Goal: Task Accomplishment & Management: Complete application form

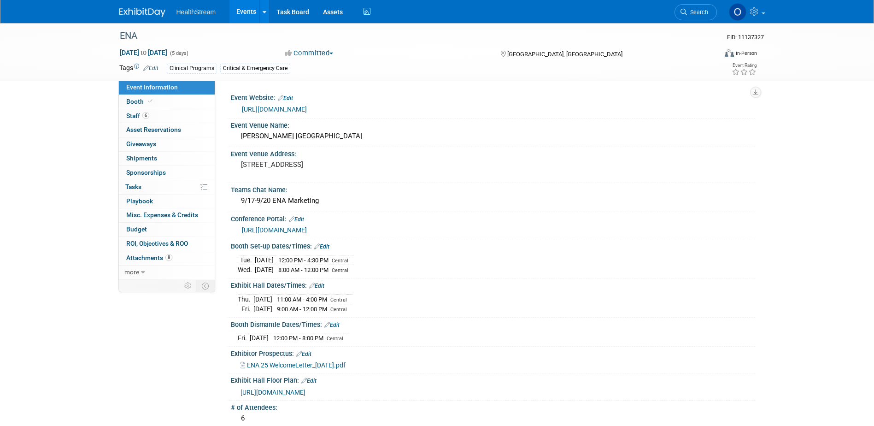
click at [250, 10] on link "Events" at bounding box center [246, 11] width 34 height 23
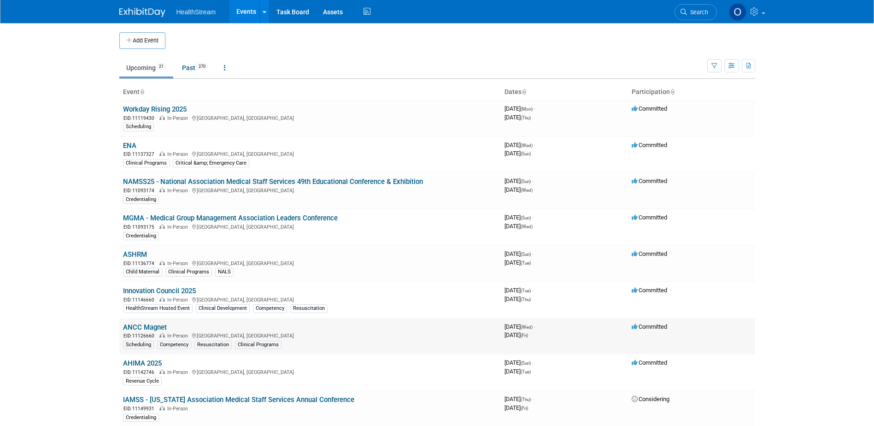
click at [157, 324] on link "ANCC Magnet" at bounding box center [145, 327] width 44 height 8
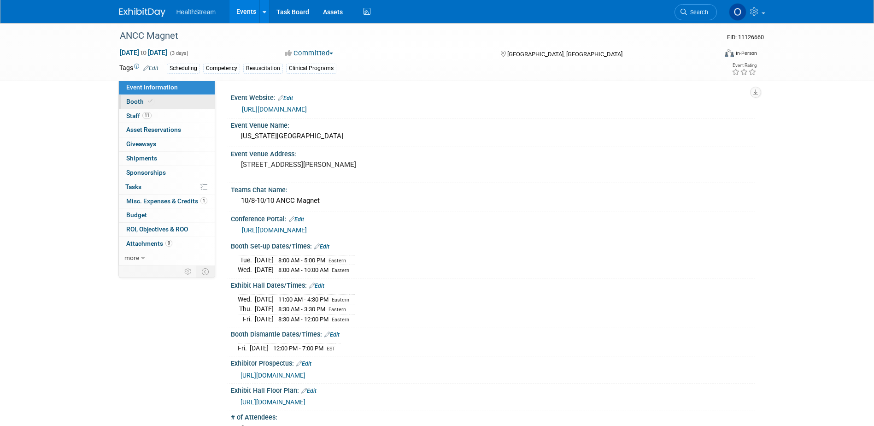
click at [156, 104] on link "Booth" at bounding box center [167, 102] width 96 height 14
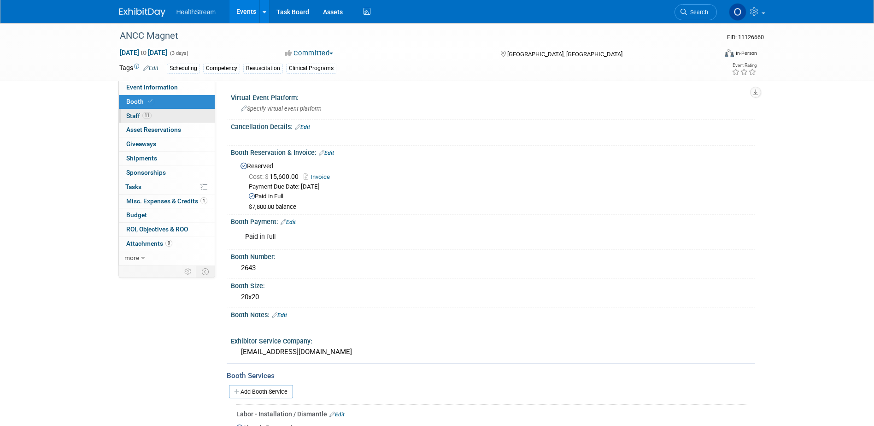
click at [154, 118] on link "11 Staff 11" at bounding box center [167, 116] width 96 height 14
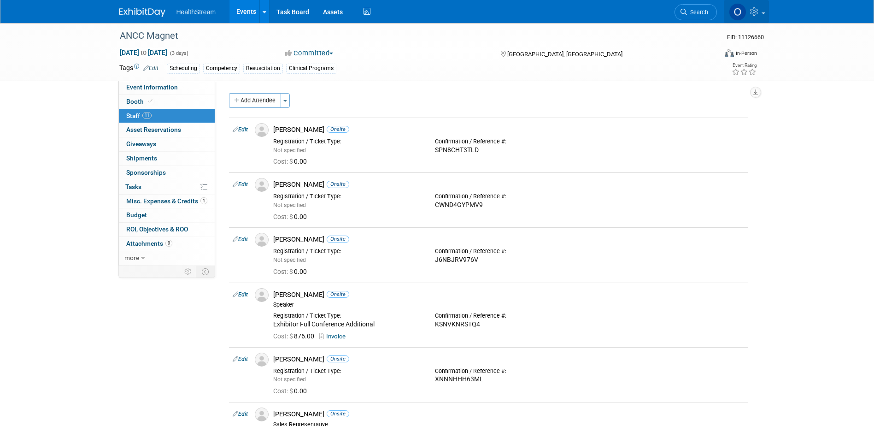
click at [754, 11] on icon at bounding box center [755, 11] width 11 height 8
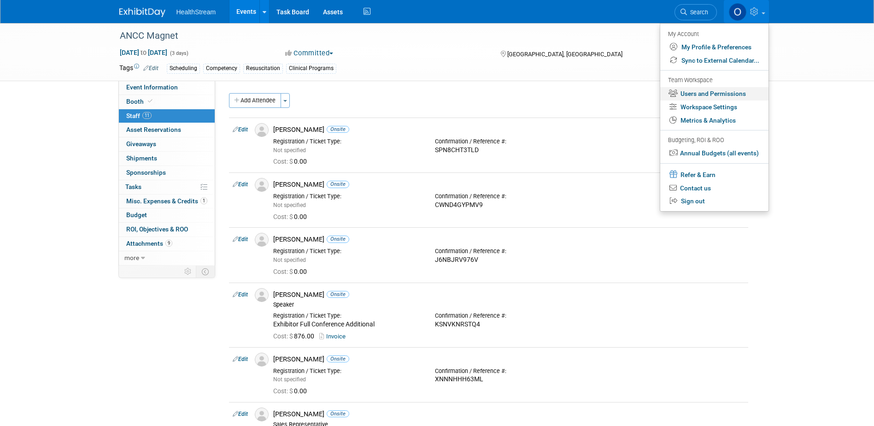
click at [730, 95] on link "Users and Permissions" at bounding box center [714, 93] width 108 height 13
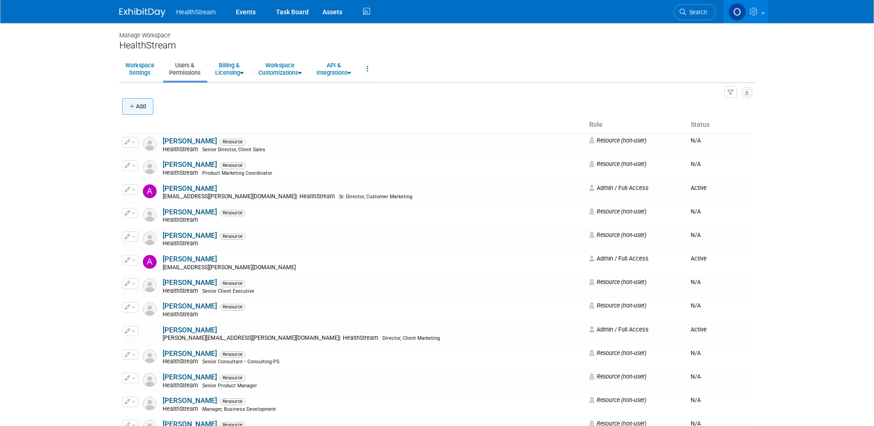
click at [136, 105] on button "Add" at bounding box center [137, 106] width 31 height 17
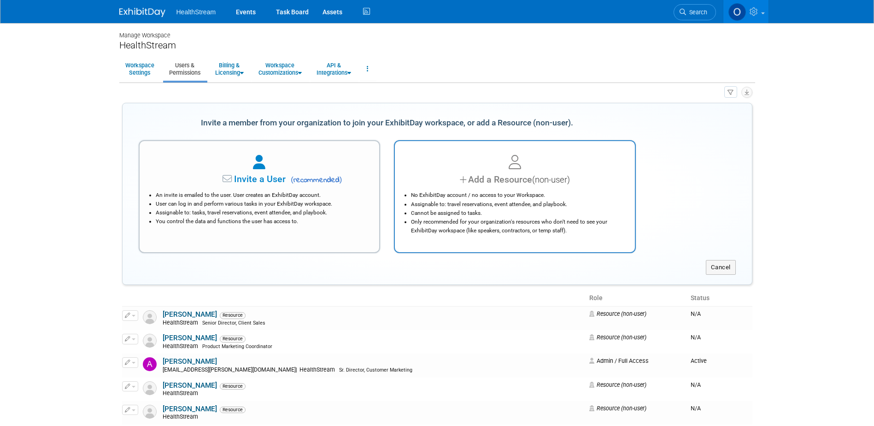
click at [491, 177] on div "Add a Resource (non-user)" at bounding box center [514, 179] width 217 height 13
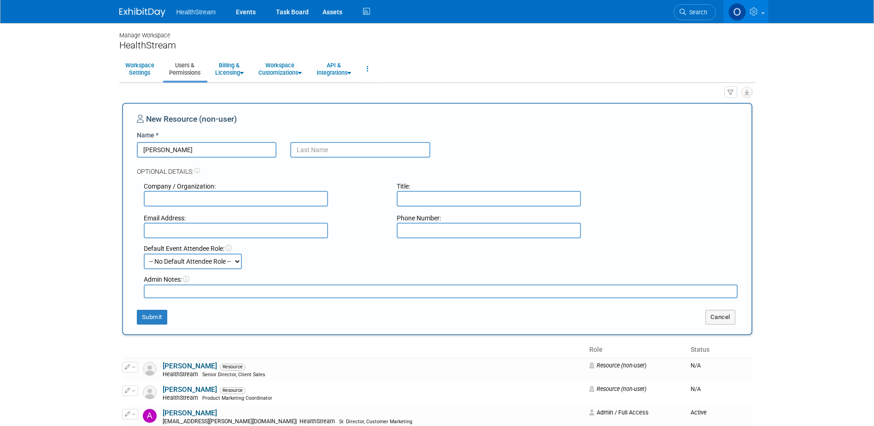
type input "Gregg"
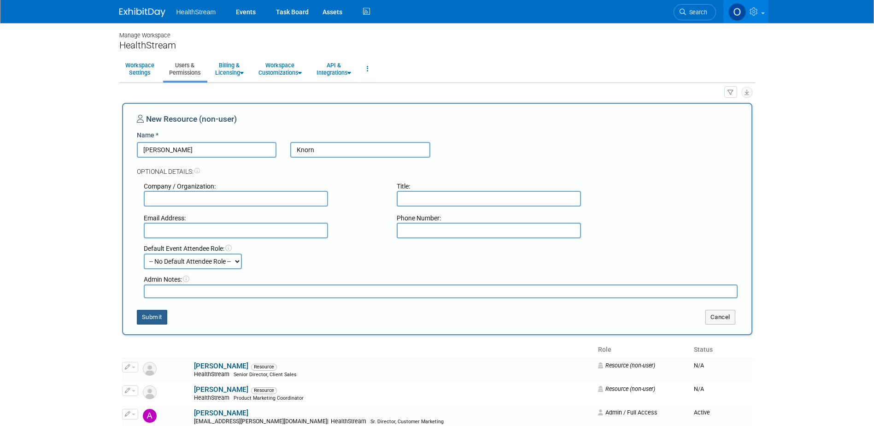
type input "Knorn"
click at [155, 320] on button "Submit" at bounding box center [152, 317] width 30 height 15
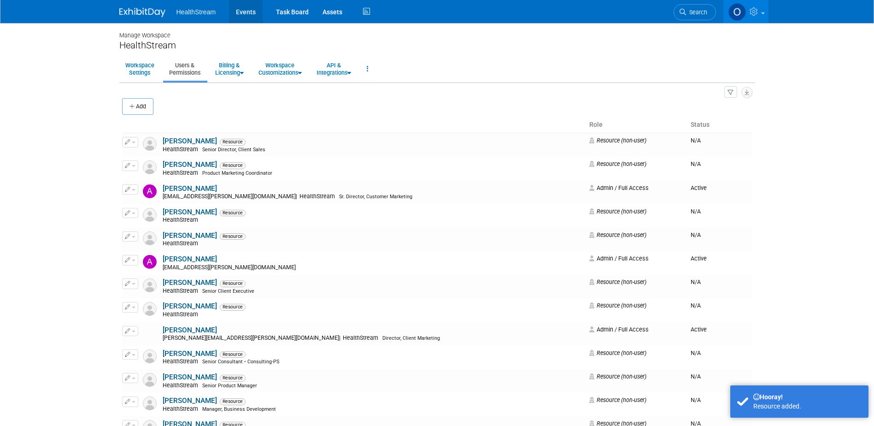
click at [245, 12] on link "Events" at bounding box center [246, 11] width 34 height 23
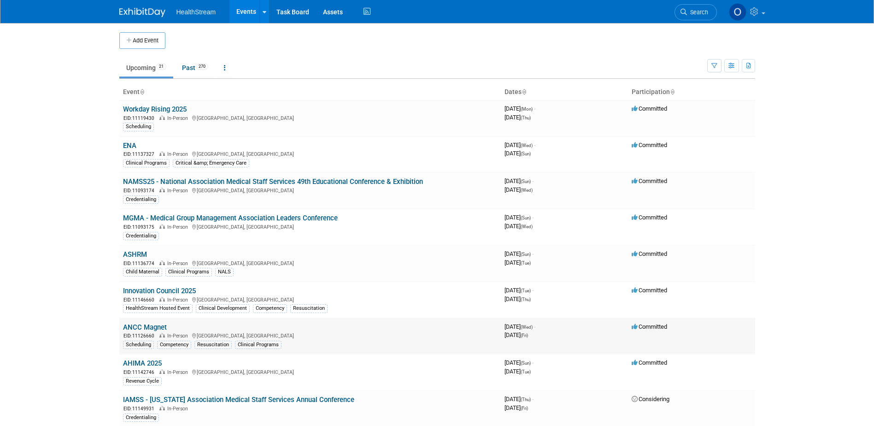
click at [130, 326] on link "ANCC Magnet" at bounding box center [145, 327] width 44 height 8
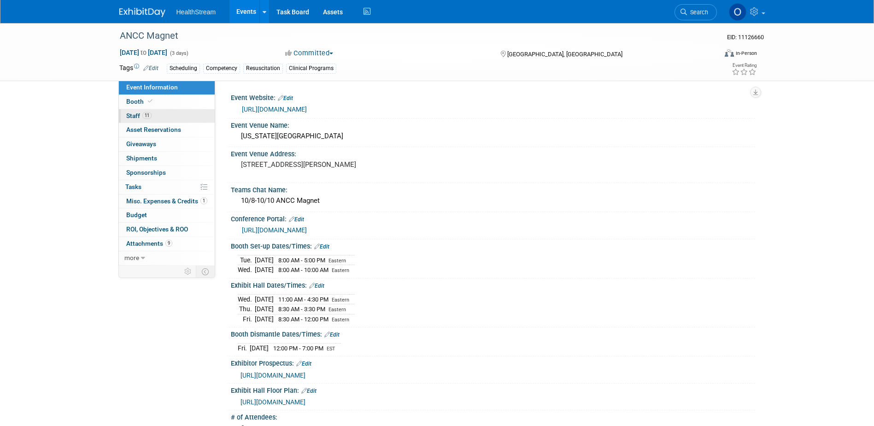
click at [136, 117] on span "Staff 11" at bounding box center [138, 115] width 25 height 7
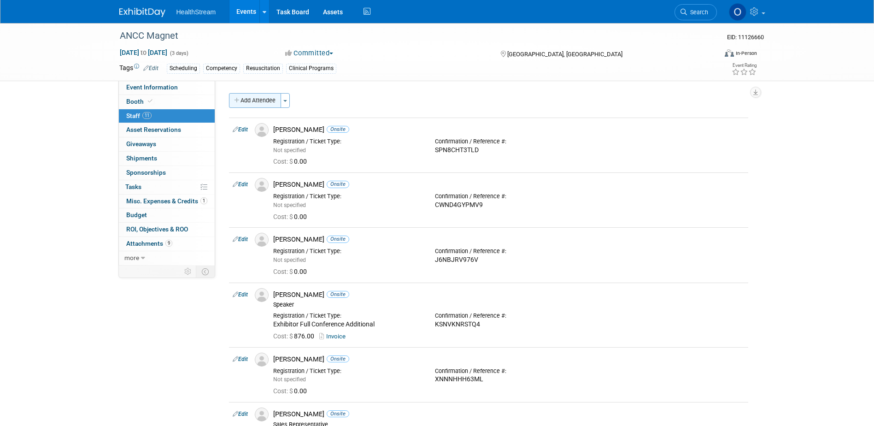
click at [260, 103] on button "Add Attendee" at bounding box center [255, 100] width 52 height 15
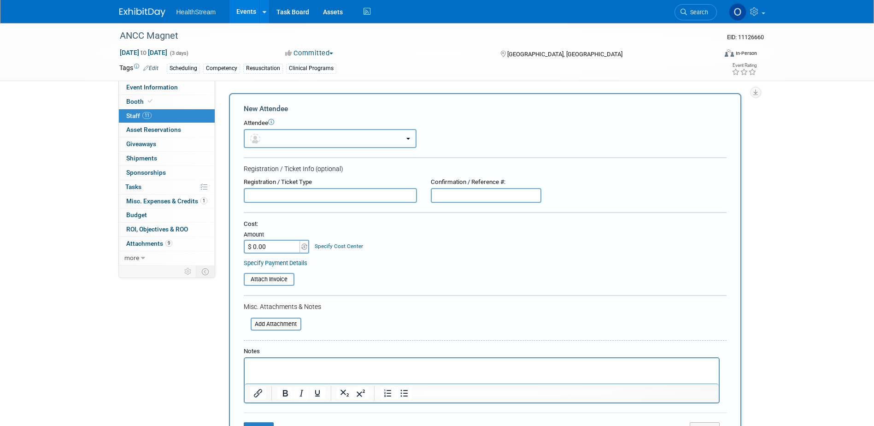
click at [317, 140] on button "button" at bounding box center [330, 138] width 173 height 19
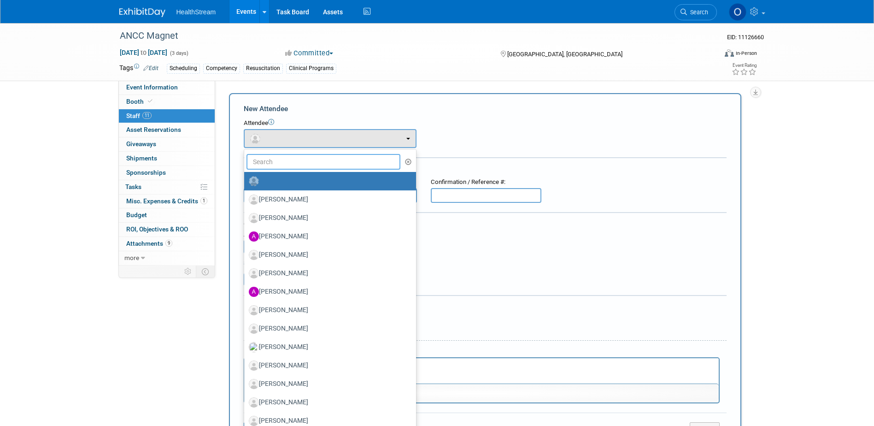
click at [317, 167] on input "text" at bounding box center [323, 162] width 154 height 16
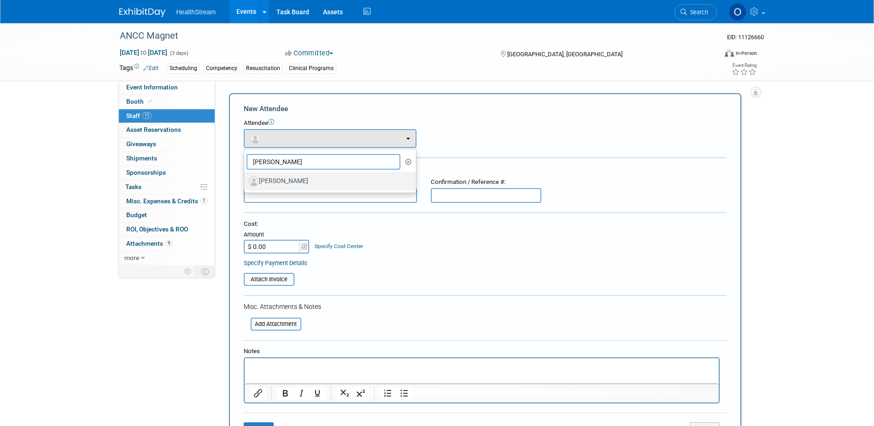
type input "[PERSON_NAME]"
click at [291, 183] on label "[PERSON_NAME]" at bounding box center [328, 181] width 158 height 15
click at [245, 183] on input "[PERSON_NAME]" at bounding box center [243, 180] width 6 height 6
select select "7425fdb9-cfd4-4e5c-9633-f96f60db9d8e"
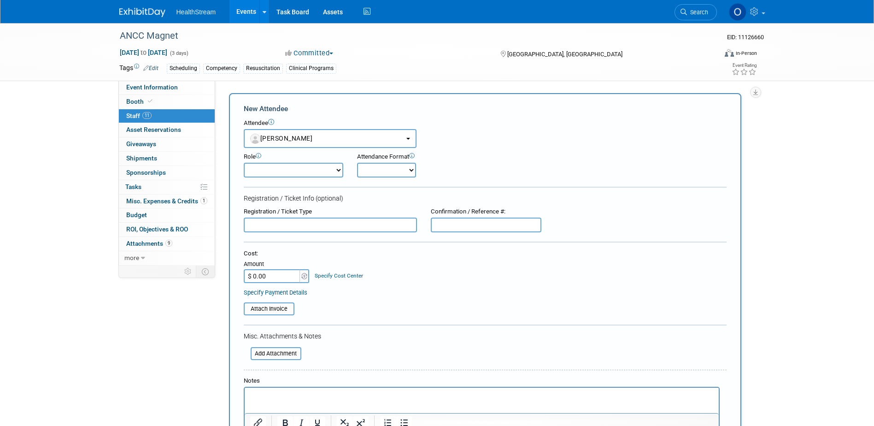
click at [375, 175] on select "Onsite Remote" at bounding box center [386, 170] width 59 height 15
select select "1"
click at [357, 163] on select "Onsite Remote" at bounding box center [386, 170] width 59 height 15
click at [480, 225] on input "text" at bounding box center [486, 224] width 111 height 15
paste input "JKNMVCQFXZ8"
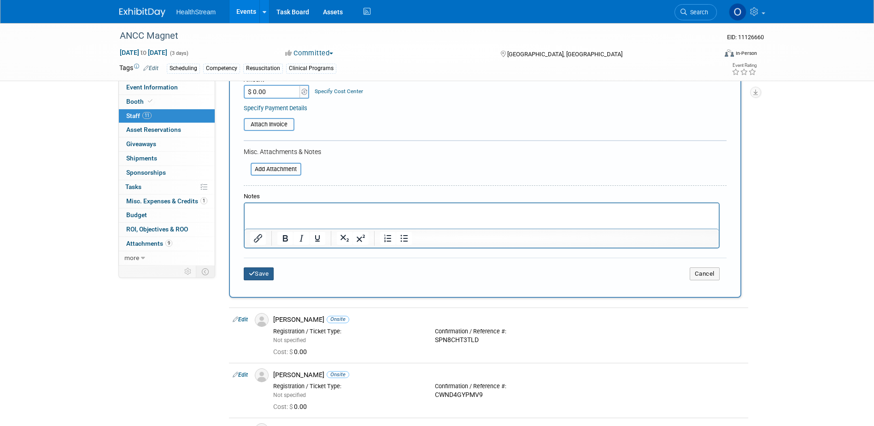
type input "JKNMVCQFXZ8"
click at [254, 278] on button "Save" at bounding box center [259, 273] width 30 height 13
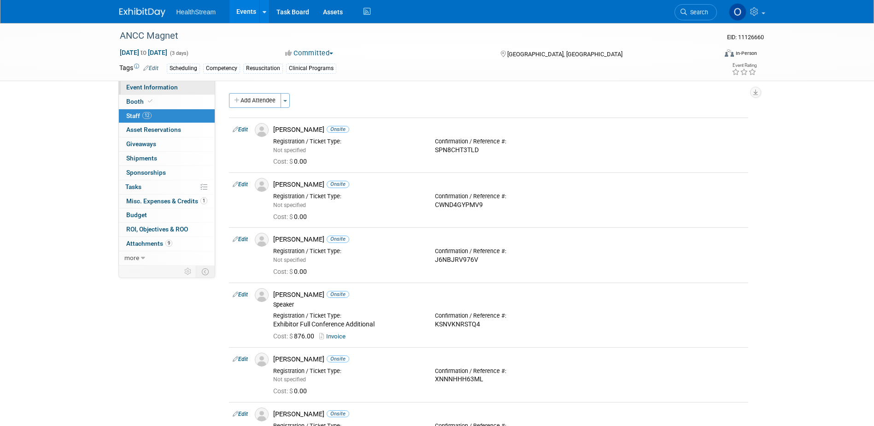
click at [139, 82] on link "Event Information" at bounding box center [167, 88] width 96 height 14
